Goal: Task Accomplishment & Management: Manage account settings

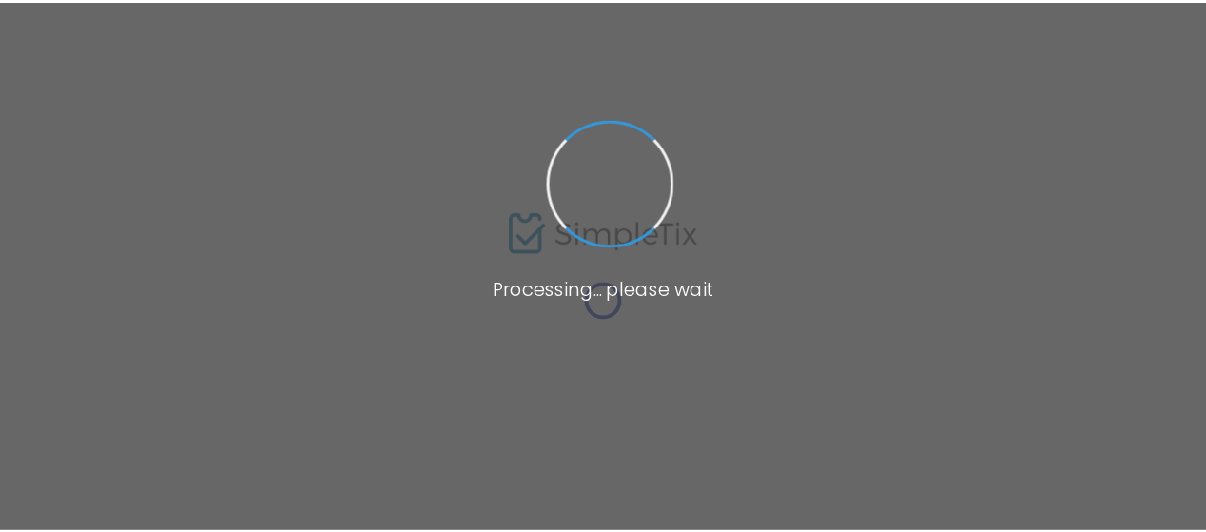
scroll to position [243, 0]
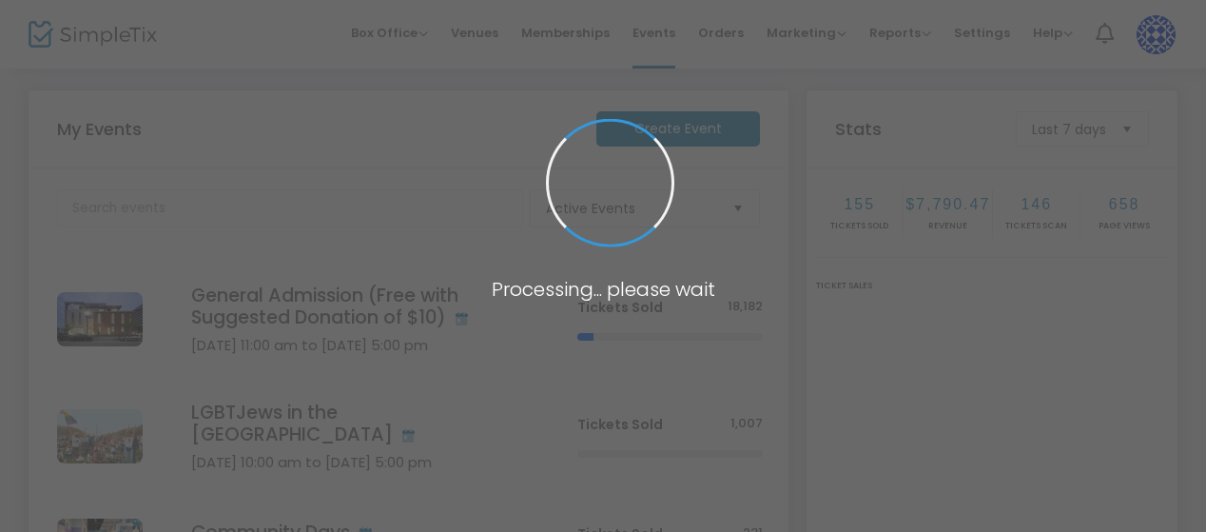
scroll to position [271, 0]
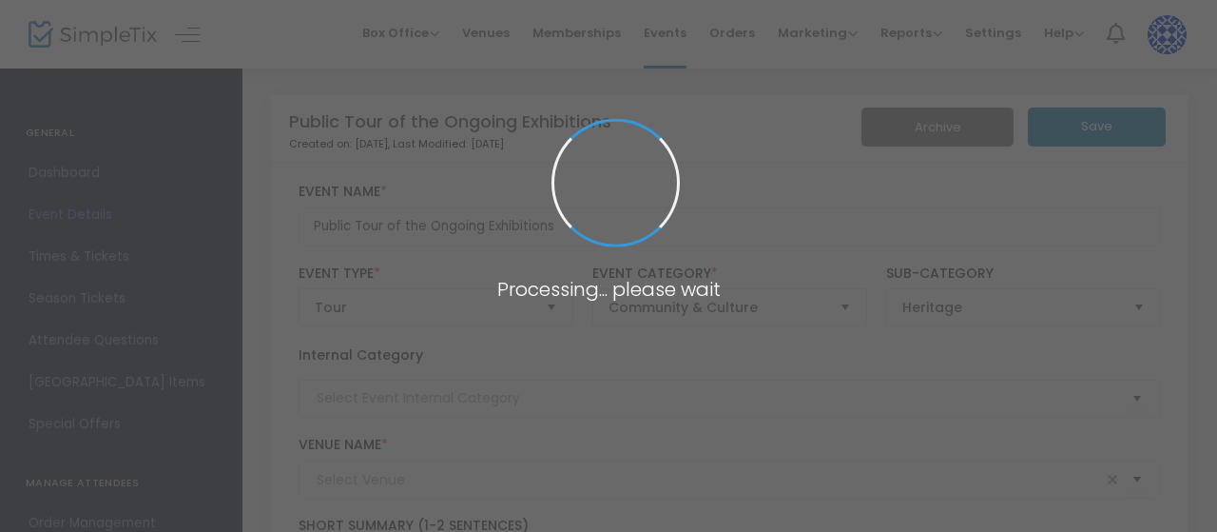
type input "[PERSON_NAME] and [PERSON_NAME] Capital [GEOGRAPHIC_DATA]"
